Goal: Information Seeking & Learning: Learn about a topic

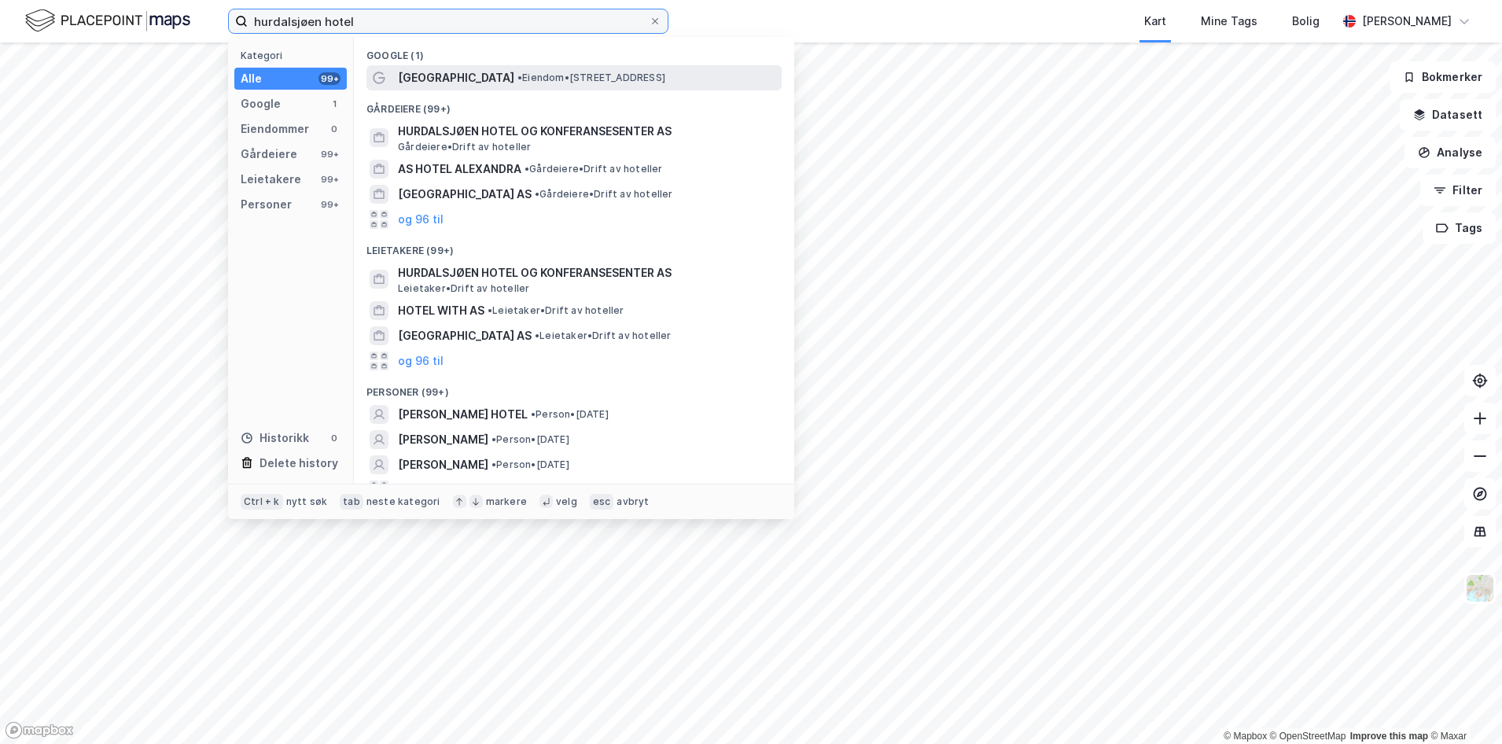
type input "hurdalsjøen hotel"
click at [504, 82] on span "[GEOGRAPHIC_DATA]" at bounding box center [456, 77] width 116 height 19
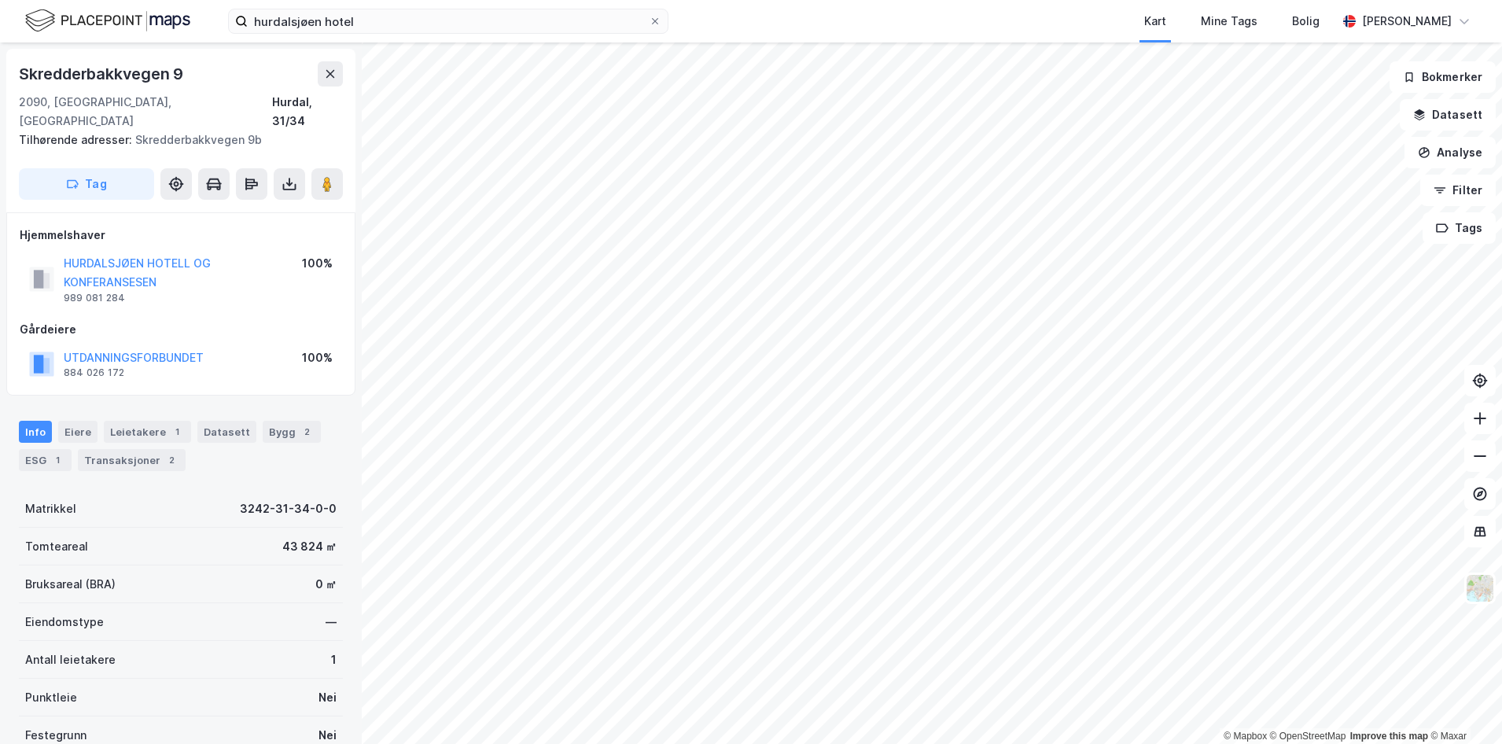
click at [88, 14] on img at bounding box center [107, 21] width 165 height 28
